Goal: Task Accomplishment & Management: Manage account settings

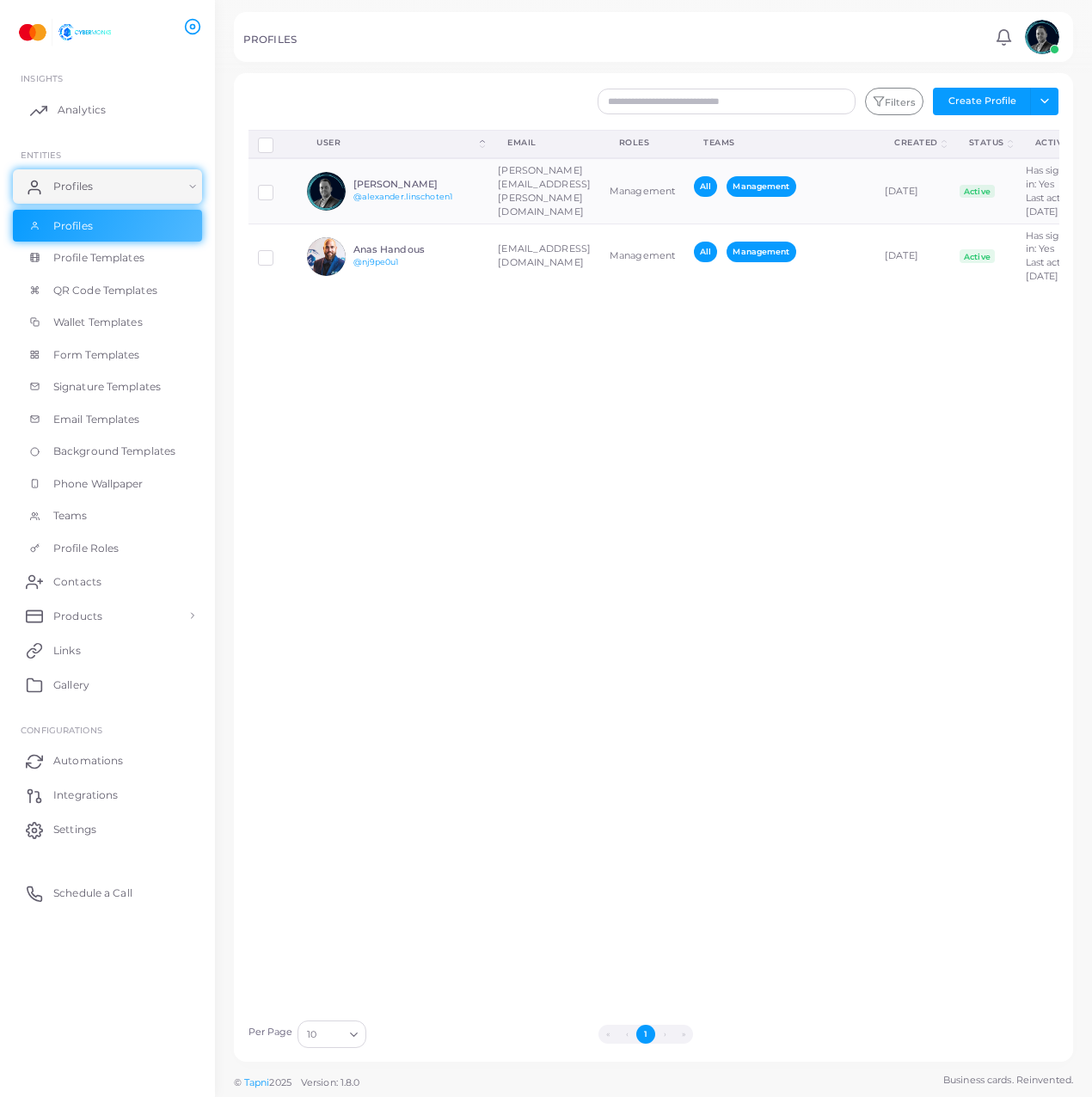
click at [128, 113] on link "Analytics" at bounding box center [107, 110] width 189 height 35
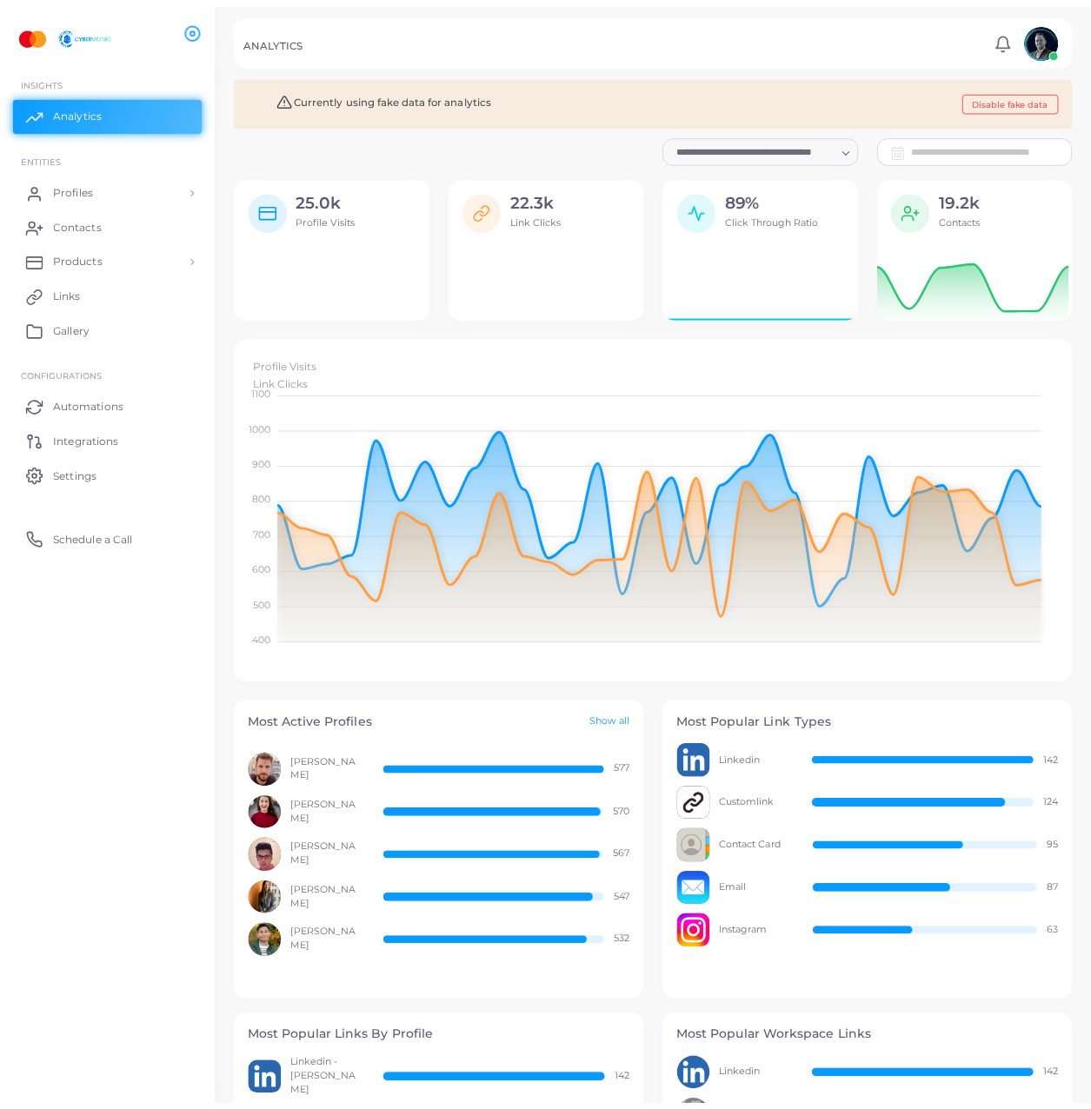
scroll to position [333, 822]
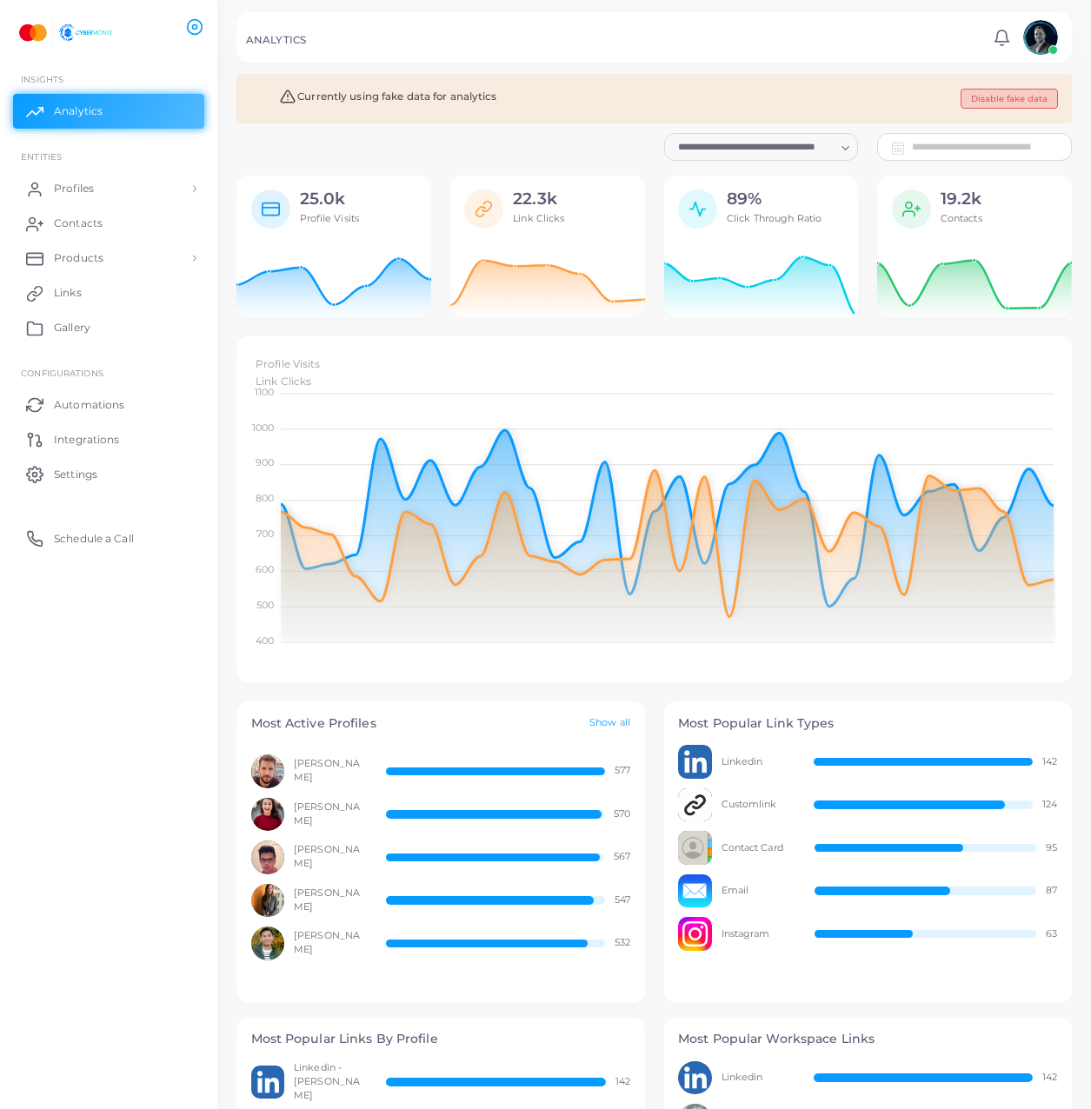
click at [970, 98] on button "Disable fake data" at bounding box center [1009, 99] width 97 height 20
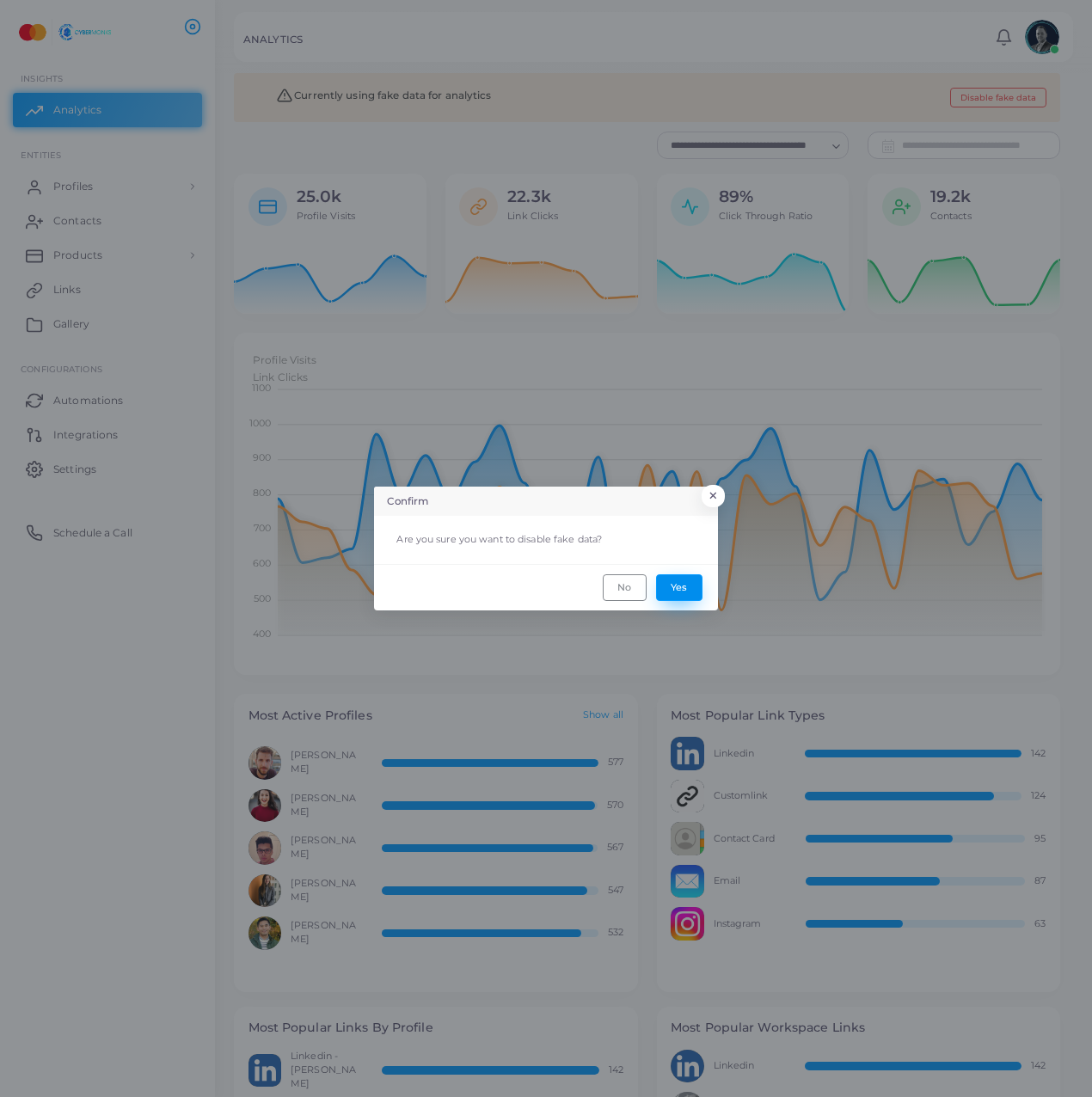
click at [681, 579] on button "Yes" at bounding box center [679, 588] width 46 height 26
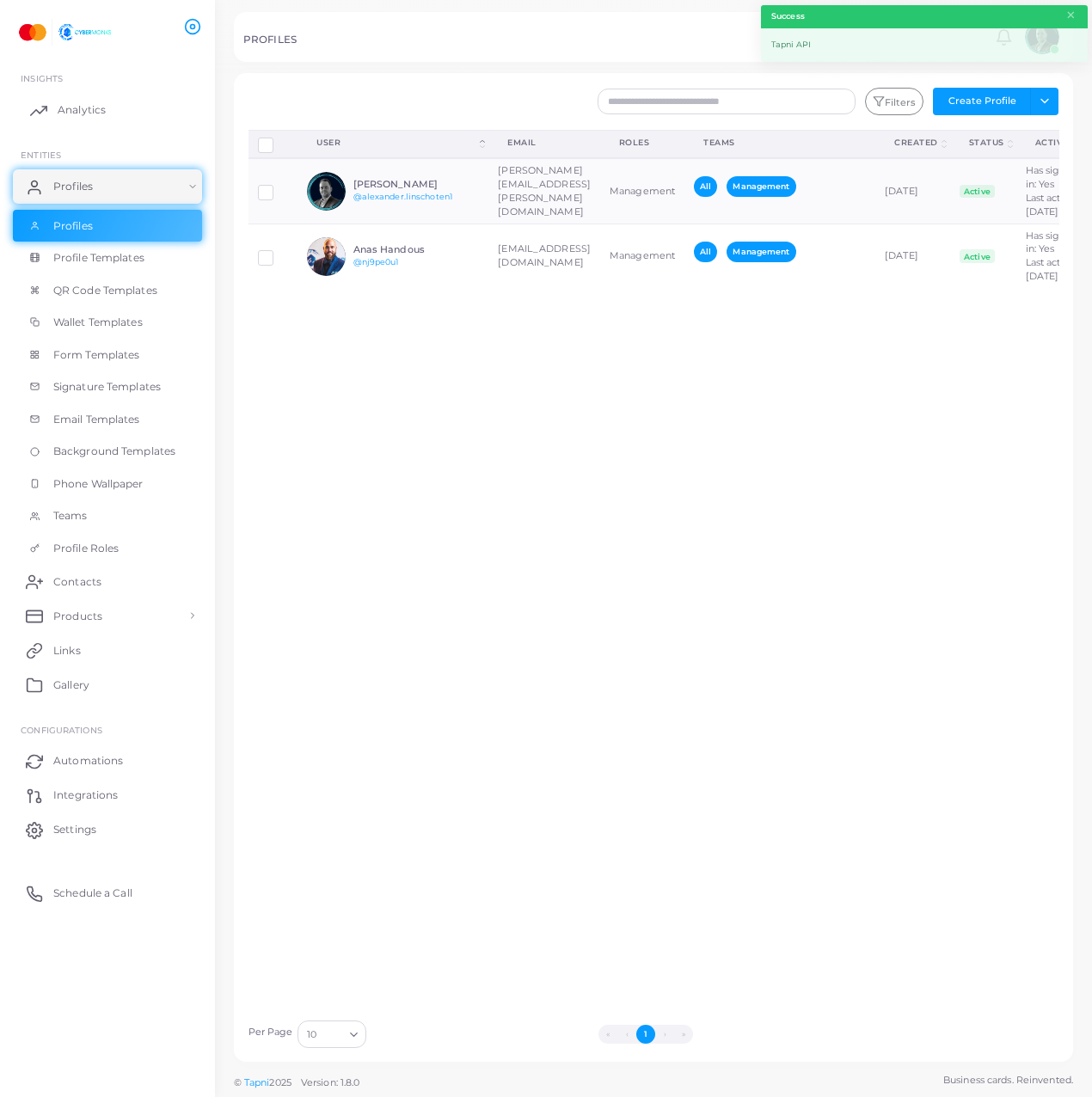
click at [50, 108] on link "Analytics" at bounding box center [107, 110] width 189 height 35
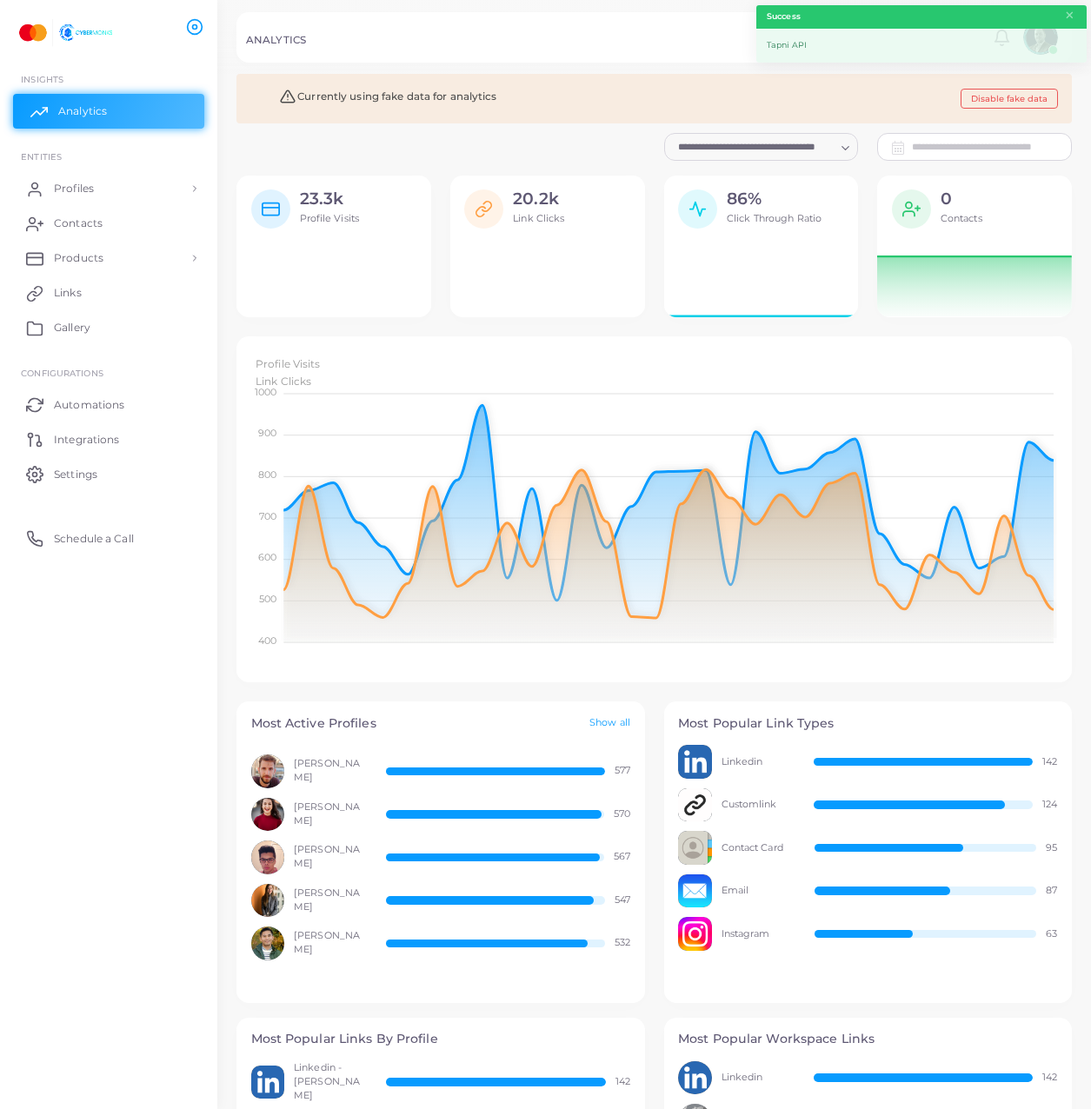
scroll to position [333, 822]
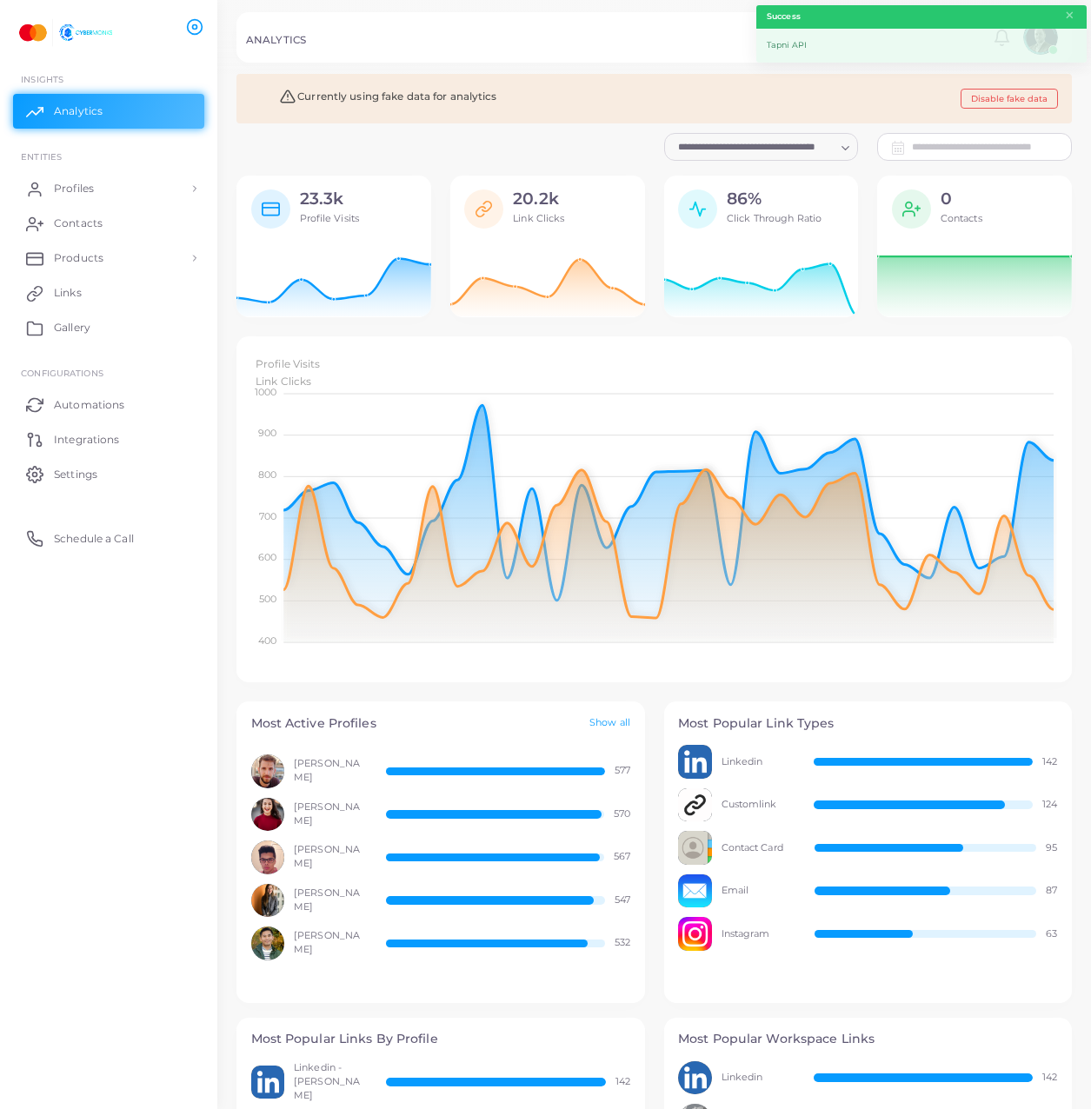
click at [1010, 88] on div "Currently using fake data for analytics Disable fake data" at bounding box center [653, 99] width 835 height 50
click at [1015, 95] on button "Disable fake data" at bounding box center [1009, 99] width 97 height 20
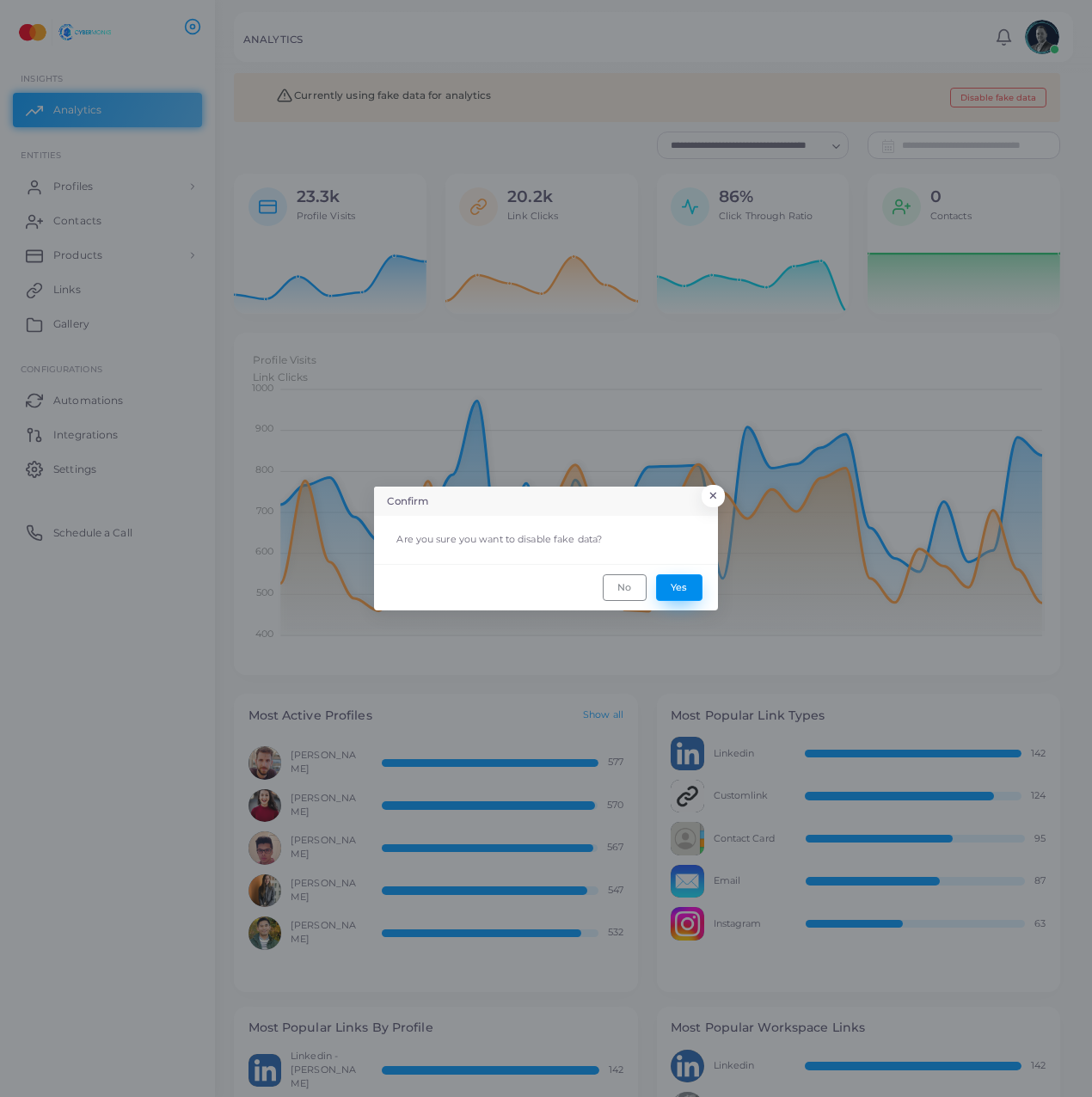
click at [668, 576] on button "Yes" at bounding box center [679, 588] width 46 height 26
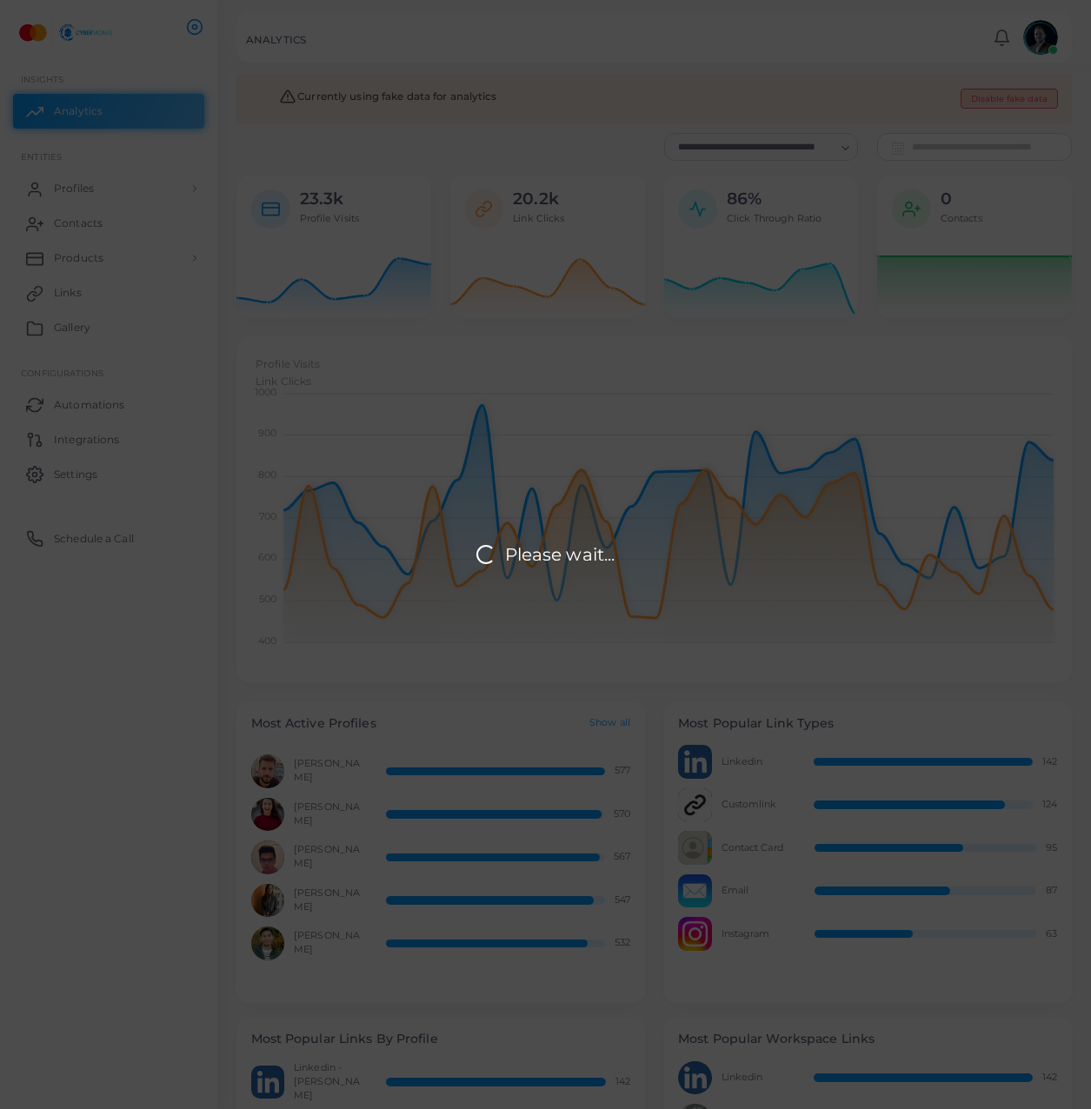
scroll to position [14, 14]
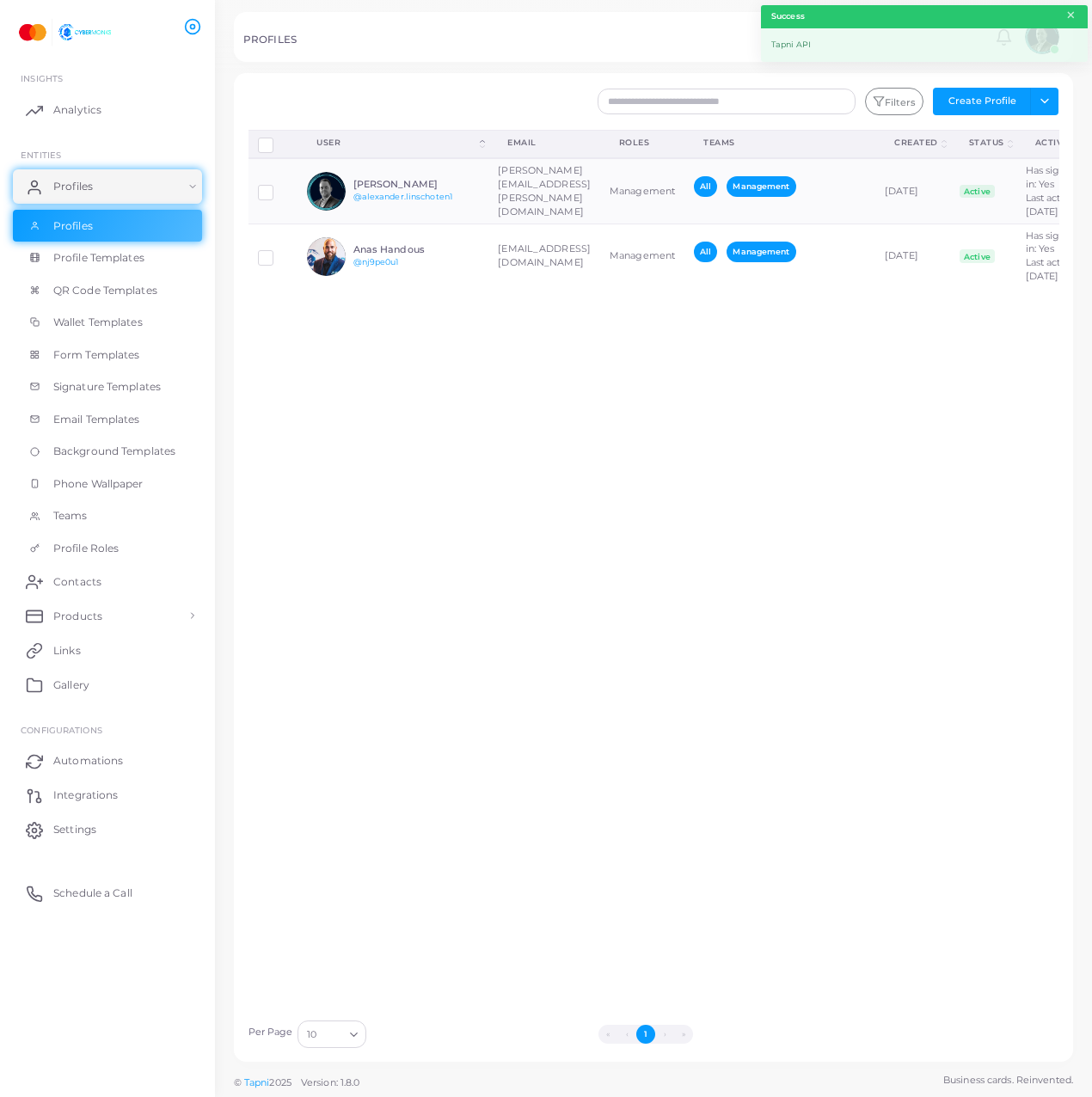
click at [1068, 10] on button "×" at bounding box center [1070, 15] width 11 height 19
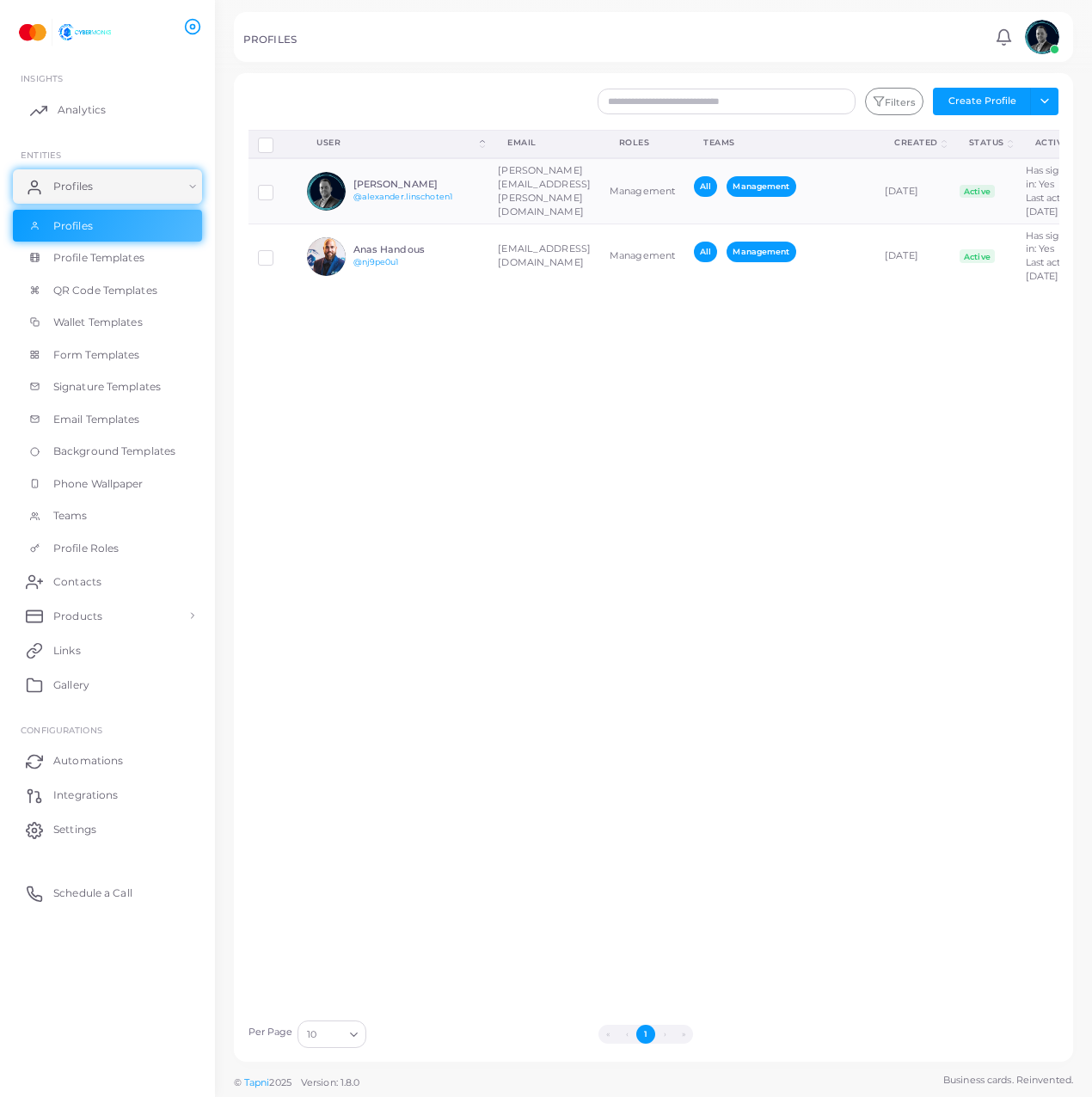
click at [97, 112] on span "Analytics" at bounding box center [81, 110] width 48 height 16
